Goal: Task Accomplishment & Management: Manage account settings

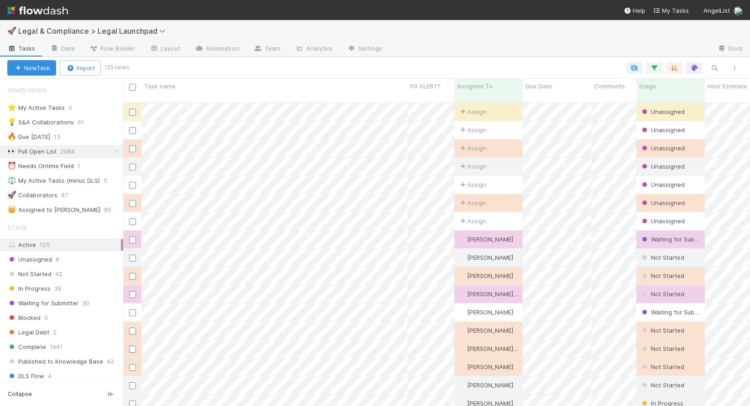
scroll to position [311, 627]
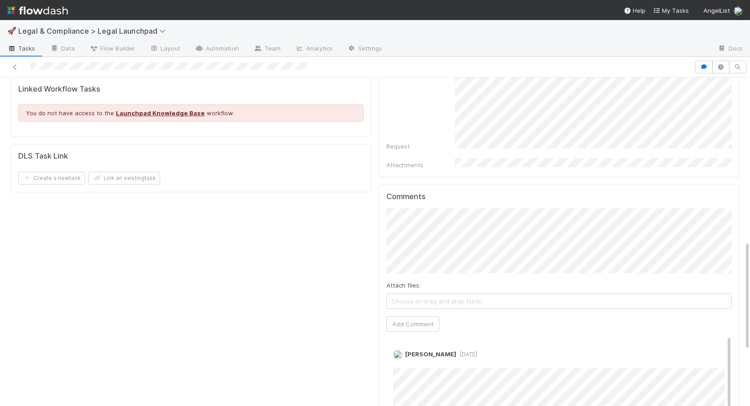
scroll to position [465, 0]
